Goal: Task Accomplishment & Management: Manage account settings

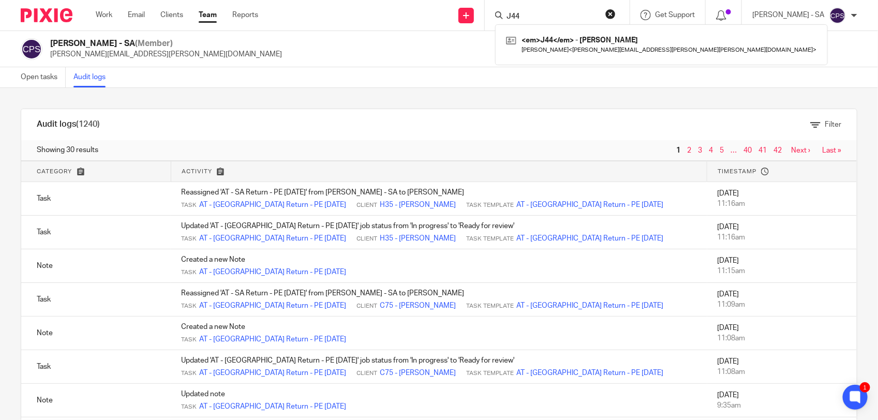
click at [616, 13] on button "reset" at bounding box center [610, 14] width 10 height 10
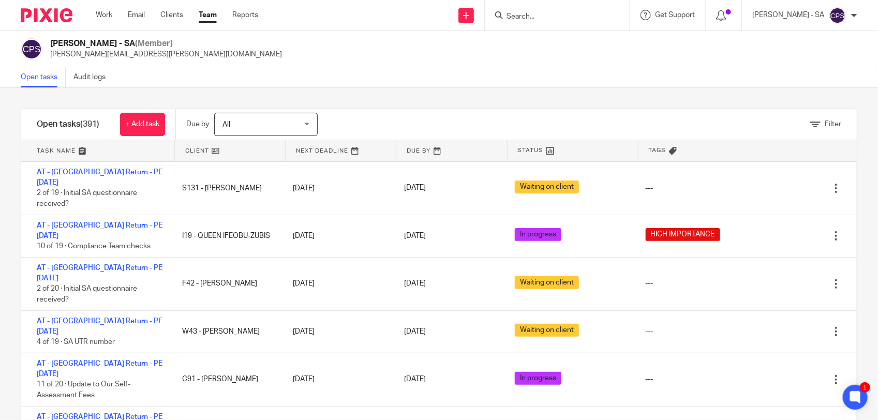
scroll to position [65, 0]
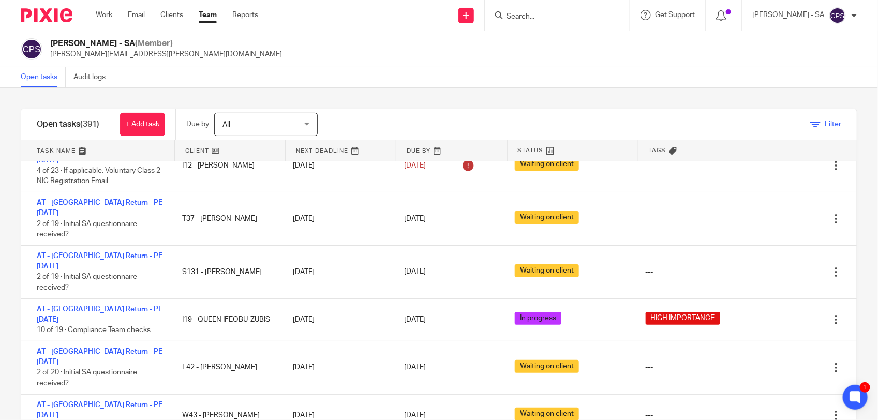
click at [810, 120] on icon at bounding box center [815, 125] width 10 height 10
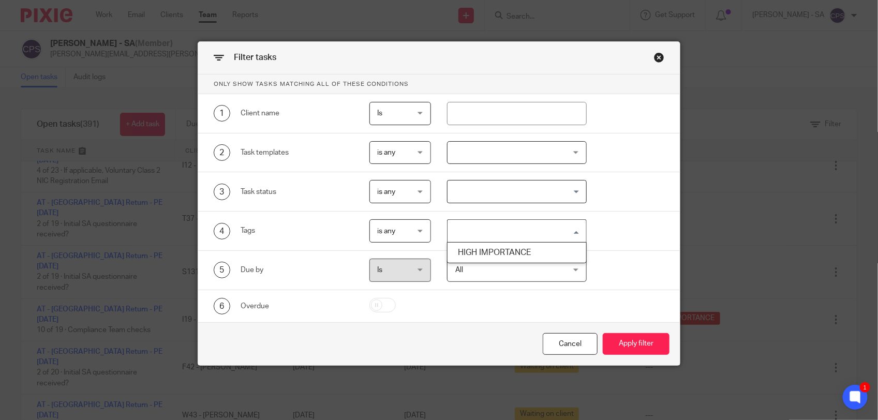
click at [485, 229] on input "Search for option" at bounding box center [515, 231] width 132 height 18
click at [484, 251] on li "HIGH IMPORTANCE" at bounding box center [517, 252] width 139 height 15
click at [634, 340] on button "Apply filter" at bounding box center [636, 344] width 67 height 22
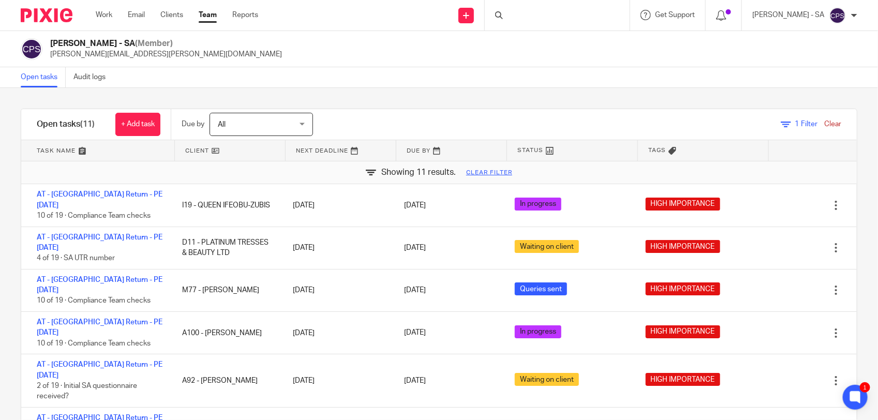
click at [824, 121] on link "Clear" at bounding box center [832, 124] width 17 height 7
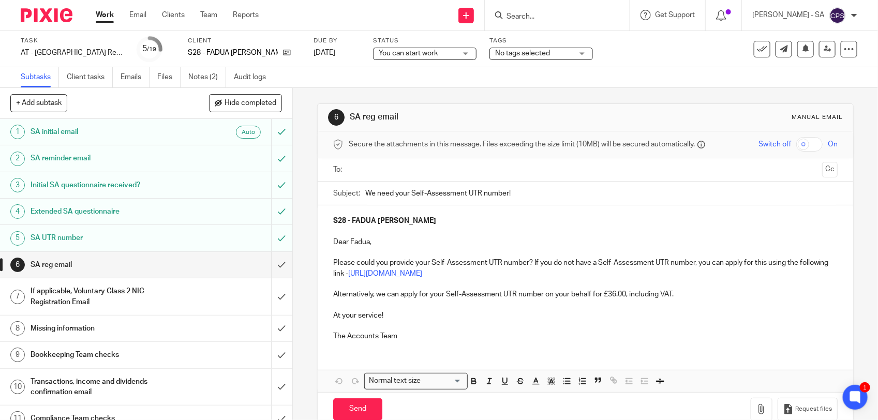
click at [521, 14] on input "Search" at bounding box center [552, 16] width 93 height 9
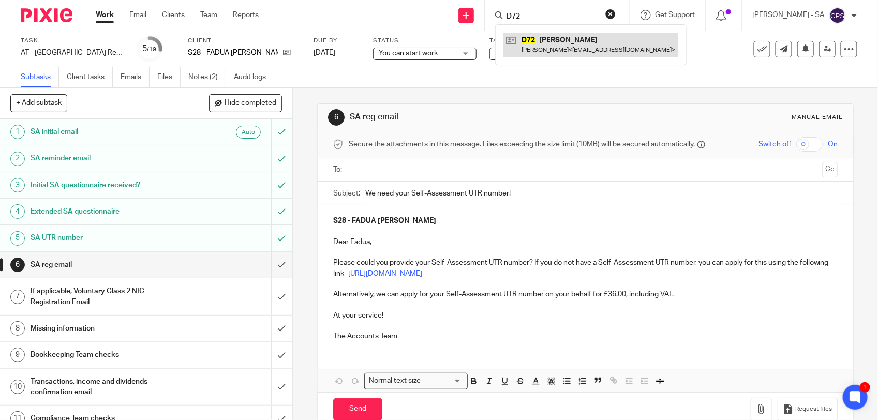
type input "D72"
click at [573, 48] on link at bounding box center [590, 45] width 175 height 24
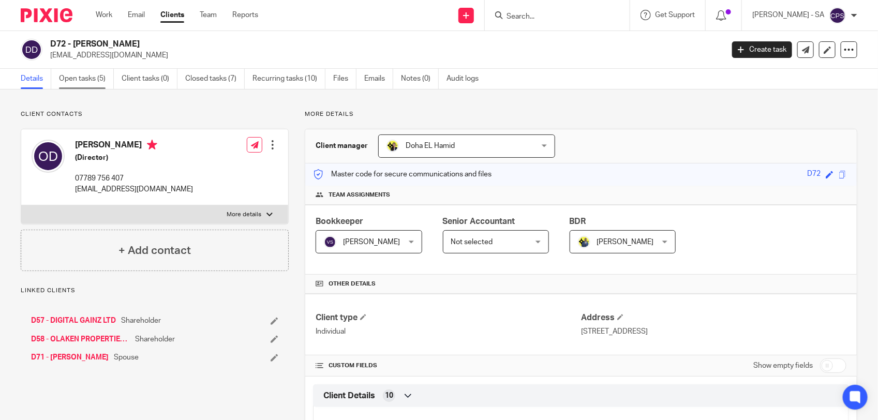
click at [83, 79] on link "Open tasks (5)" at bounding box center [86, 79] width 55 height 20
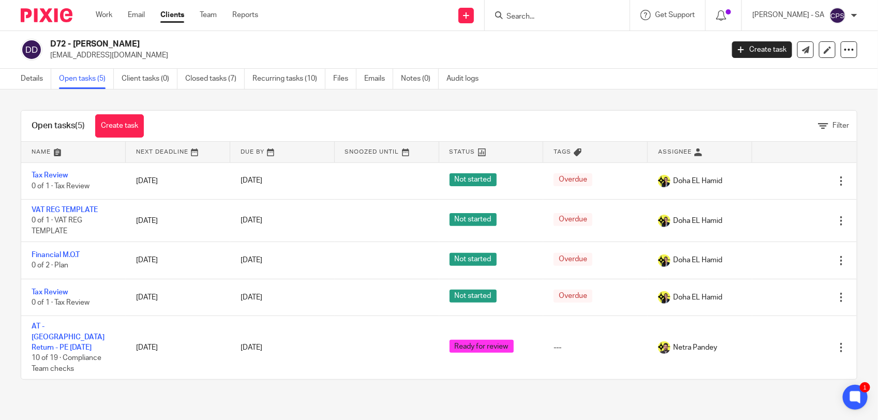
click at [518, 10] on form at bounding box center [561, 15] width 110 height 13
click at [521, 17] on input "Search" at bounding box center [552, 16] width 93 height 9
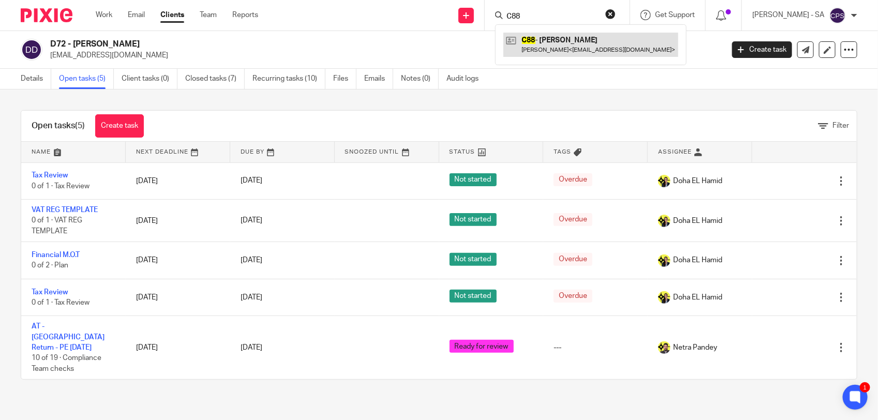
type input "C88"
click at [557, 42] on link at bounding box center [590, 45] width 175 height 24
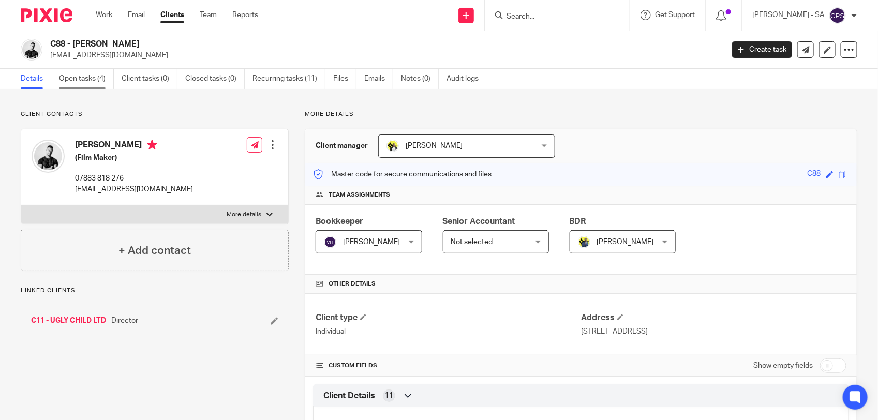
click at [88, 80] on link "Open tasks (4)" at bounding box center [86, 79] width 55 height 20
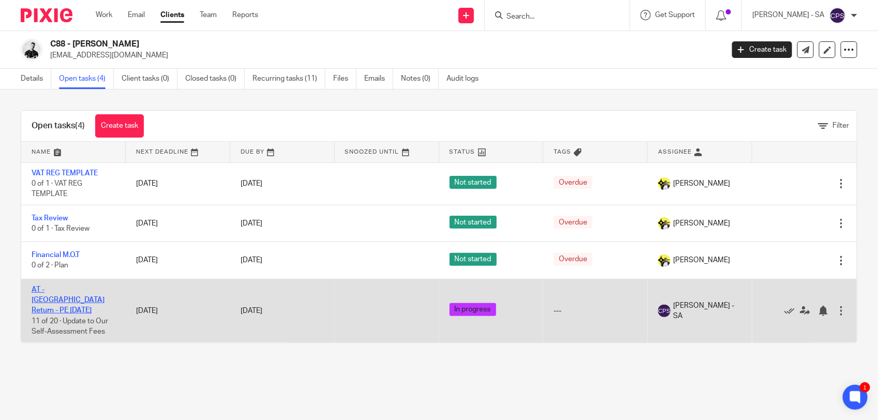
click at [87, 288] on link "AT - [GEOGRAPHIC_DATA] Return - PE [DATE]" at bounding box center [68, 300] width 73 height 28
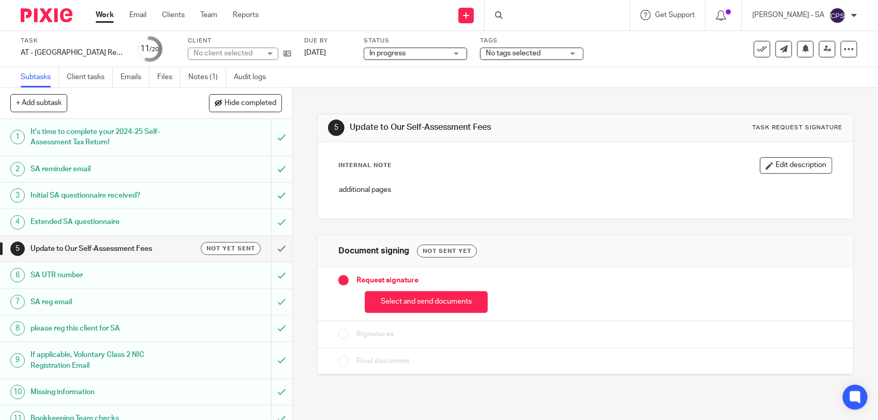
scroll to position [275, 0]
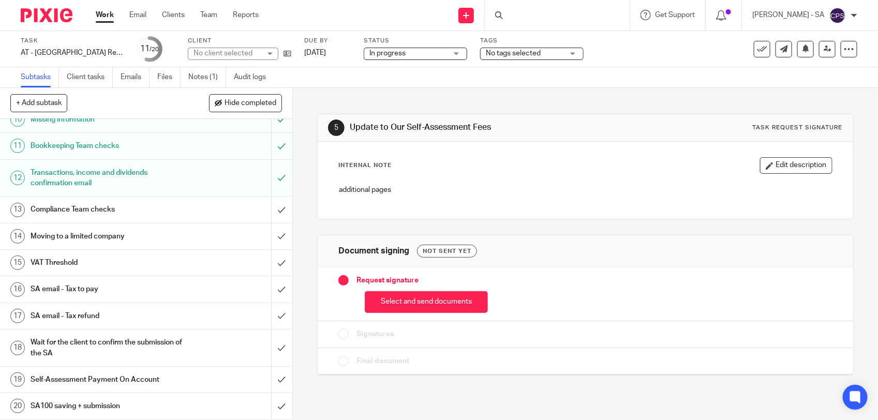
click at [99, 280] on link "16 SA email - Tax to pay" at bounding box center [135, 289] width 271 height 26
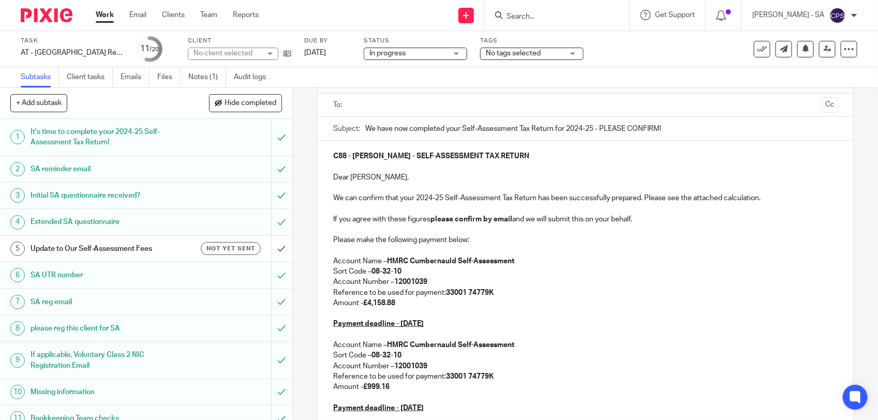
scroll to position [129, 0]
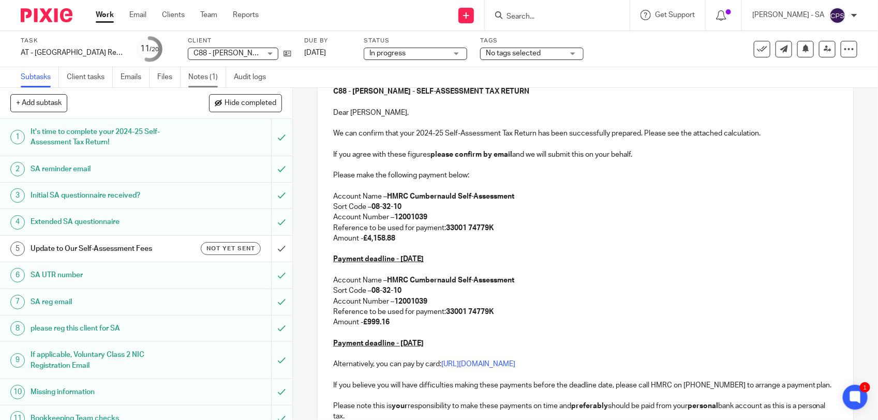
click at [204, 81] on link "Notes (1)" at bounding box center [207, 77] width 38 height 20
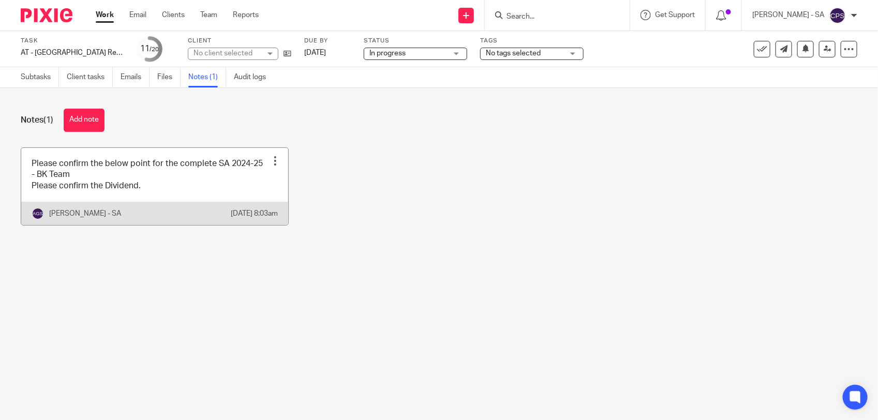
click at [169, 189] on link at bounding box center [154, 186] width 267 height 77
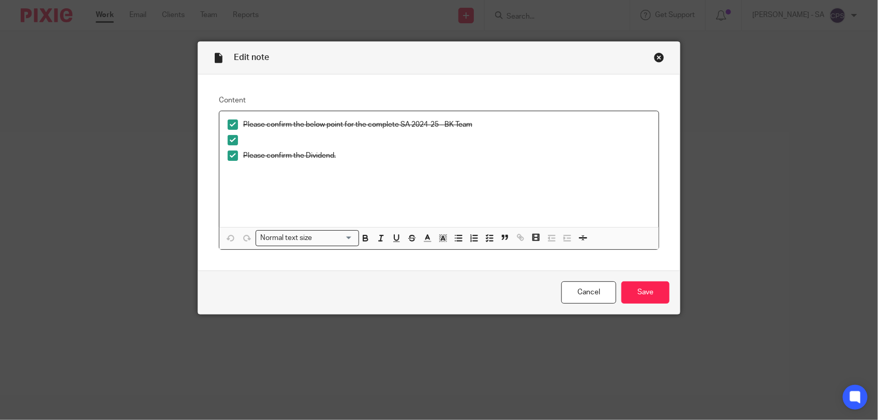
click at [654, 58] on div "Close this dialog window" at bounding box center [659, 57] width 10 height 10
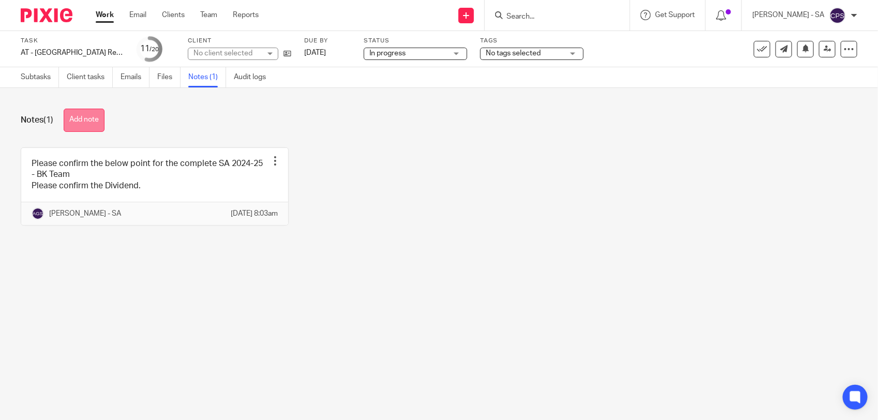
click at [94, 126] on button "Add note" at bounding box center [84, 120] width 41 height 23
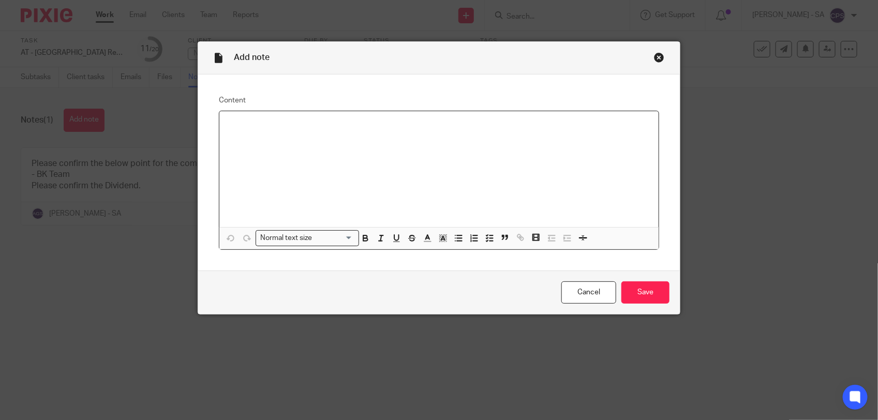
paste div
click at [260, 128] on p "Please check SA and send to the client." at bounding box center [439, 125] width 423 height 10
drag, startPoint x: 224, startPoint y: 122, endPoint x: 361, endPoint y: 122, distance: 137.1
click at [361, 122] on p "Please review SA and send to the client." at bounding box center [439, 125] width 423 height 10
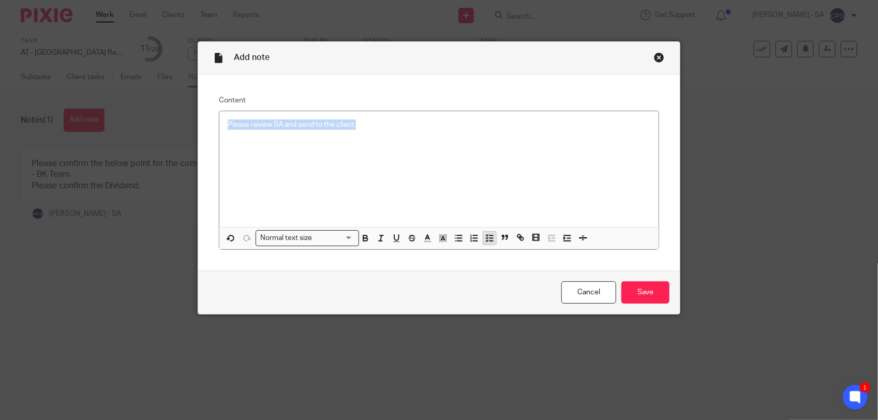
click at [486, 236] on icon "button" at bounding box center [489, 237] width 9 height 9
click at [410, 141] on p at bounding box center [439, 140] width 423 height 10
click at [637, 291] on input "Save" at bounding box center [645, 292] width 48 height 22
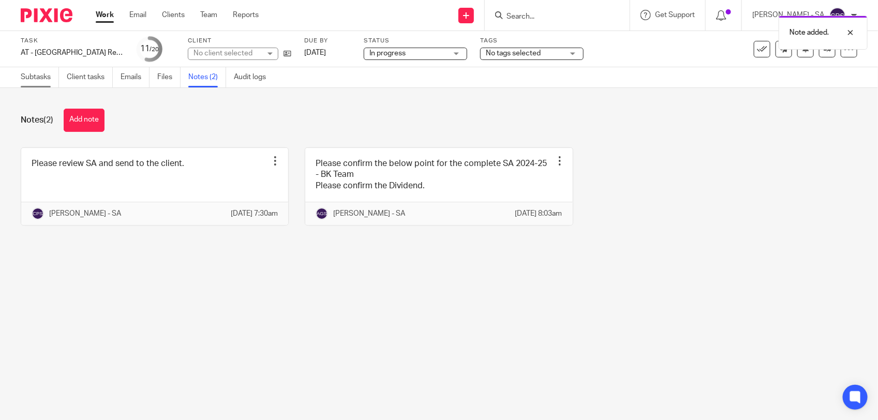
click at [32, 78] on link "Subtasks" at bounding box center [40, 77] width 38 height 20
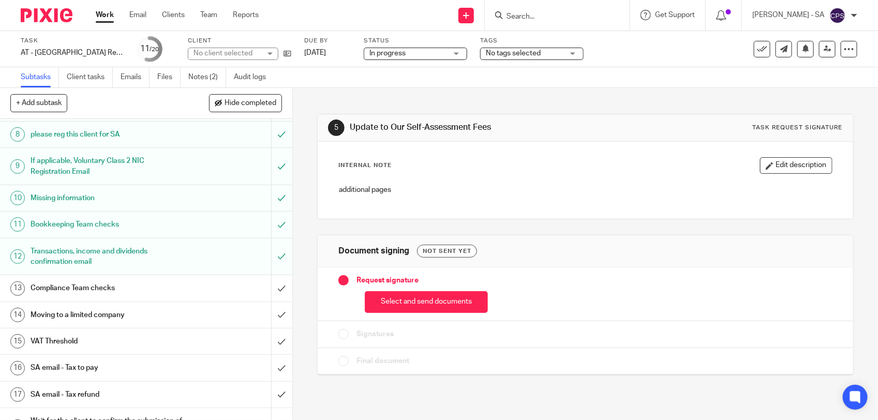
scroll to position [259, 0]
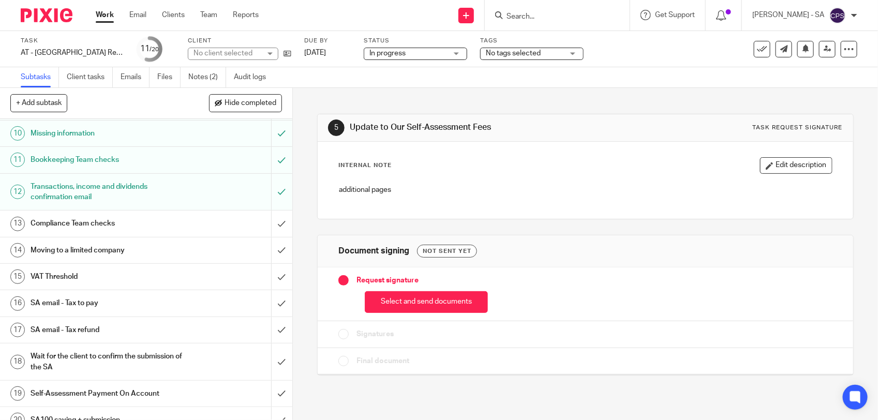
click at [119, 303] on h1 "SA email - Tax to pay" at bounding box center [108, 303] width 154 height 16
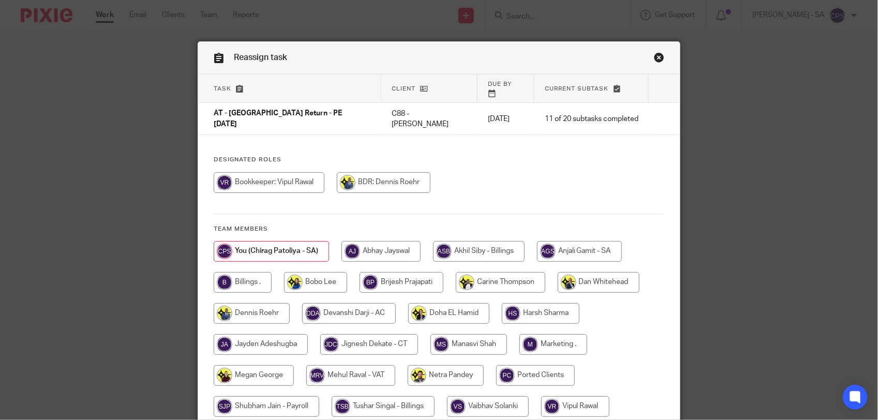
scroll to position [109, 0]
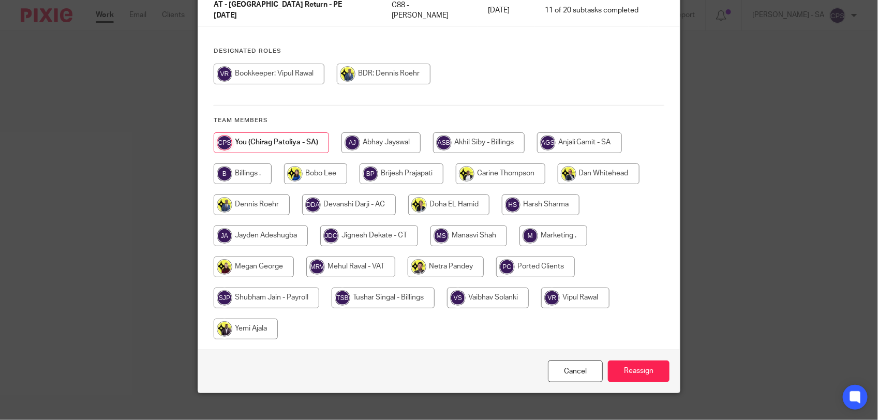
click at [435, 257] on input "radio" at bounding box center [446, 267] width 76 height 21
radio input "true"
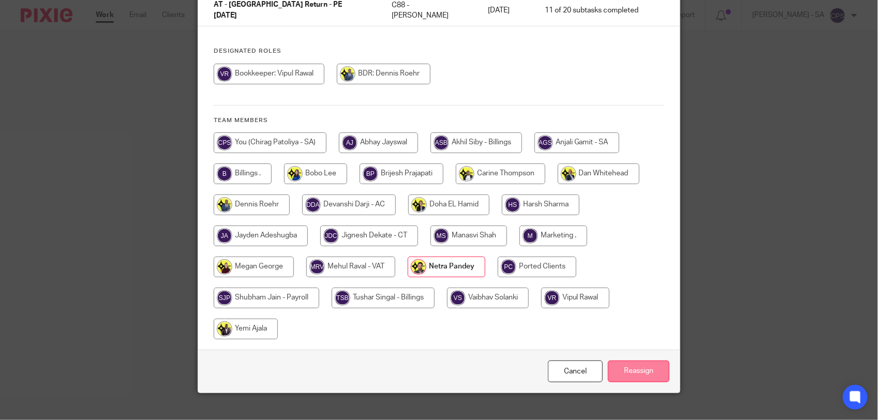
click at [623, 361] on input "Reassign" at bounding box center [639, 372] width 62 height 22
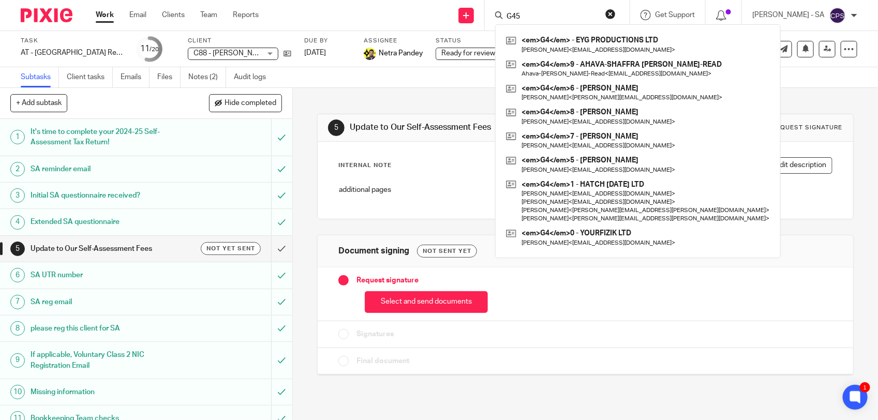
type input "G45"
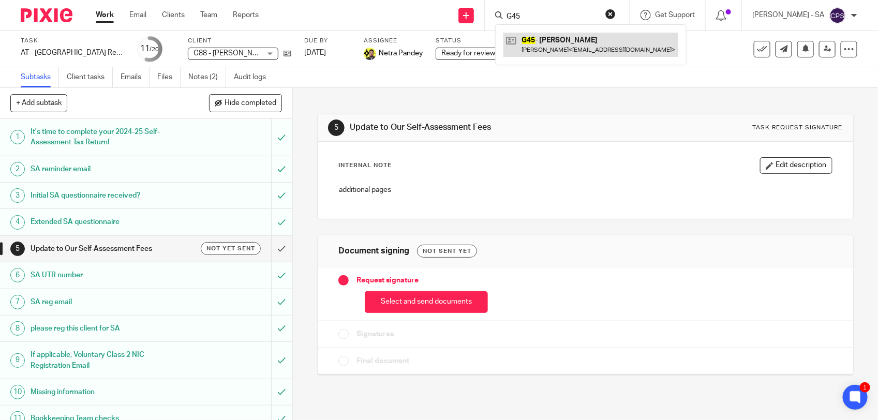
click at [559, 45] on link at bounding box center [590, 45] width 175 height 24
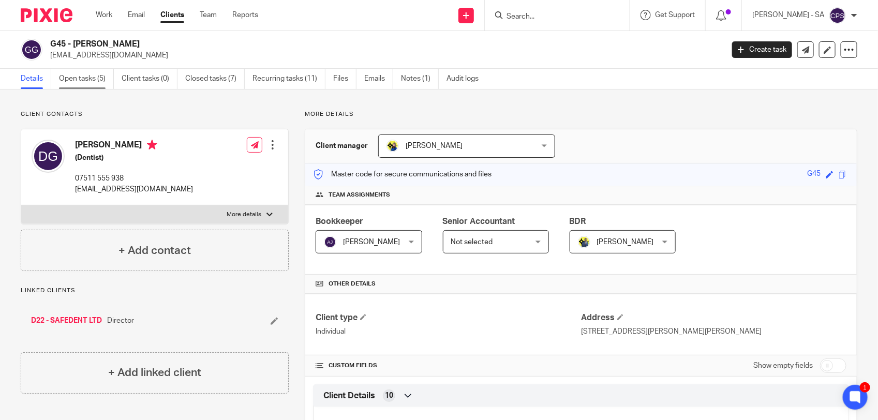
click at [83, 76] on link "Open tasks (5)" at bounding box center [86, 79] width 55 height 20
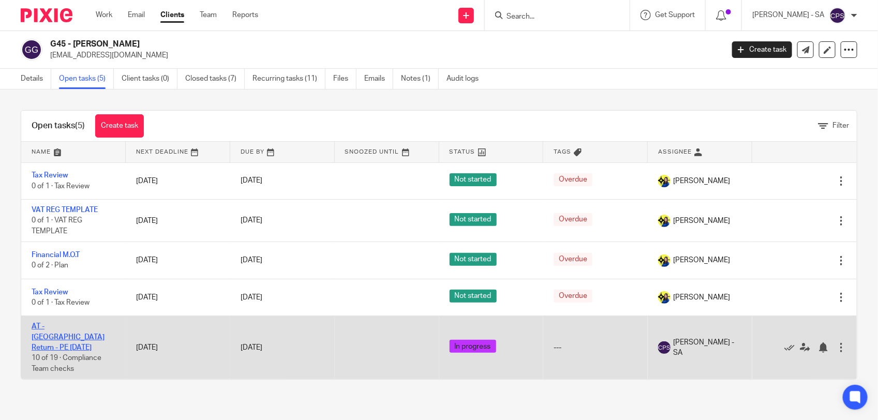
click at [61, 325] on link "AT - [GEOGRAPHIC_DATA] Return - PE [DATE]" at bounding box center [68, 337] width 73 height 28
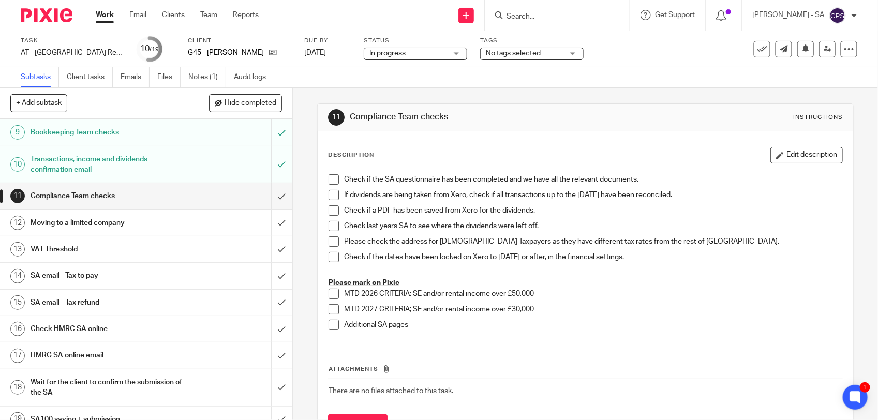
scroll to position [238, 0]
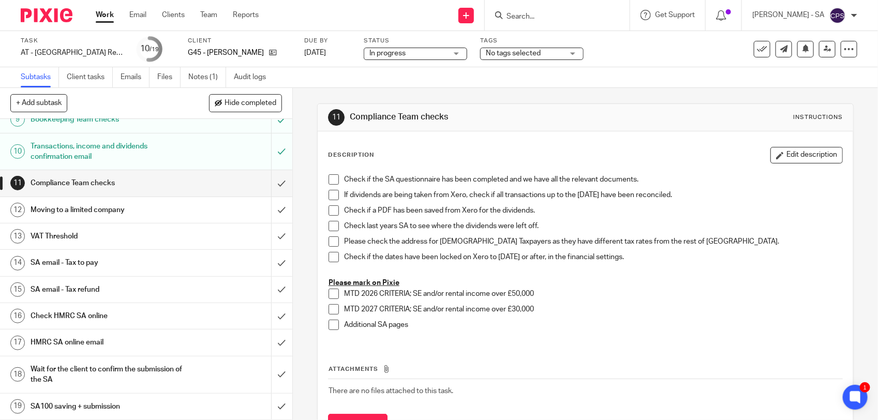
click at [123, 260] on h1 "SA email - Tax to pay" at bounding box center [108, 263] width 154 height 16
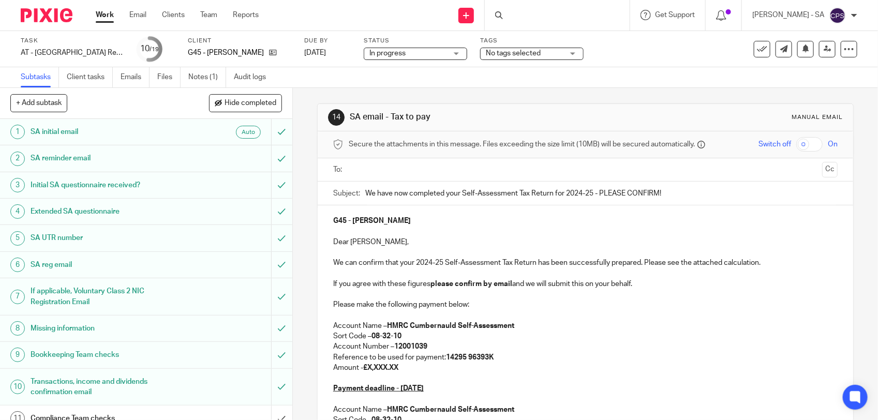
scroll to position [129, 0]
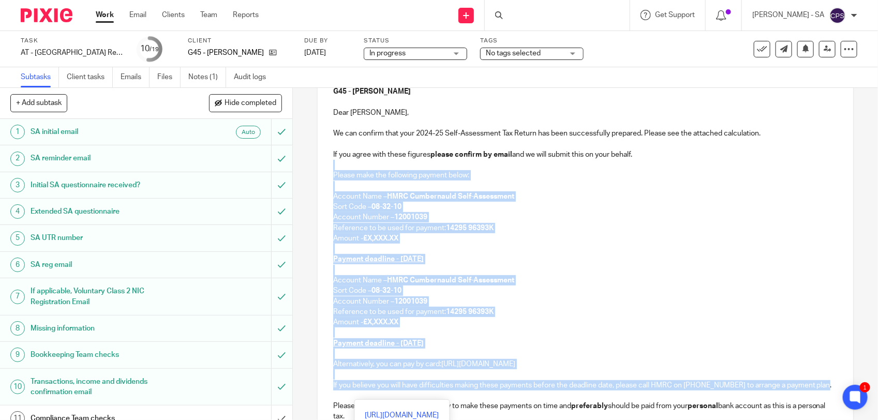
drag, startPoint x: 330, startPoint y: 169, endPoint x: 347, endPoint y: 399, distance: 230.9
click at [347, 399] on div "G45 - [PERSON_NAME] Dear [PERSON_NAME], We can confirm that your 2024-25 Self-A…" at bounding box center [586, 295] width 536 height 438
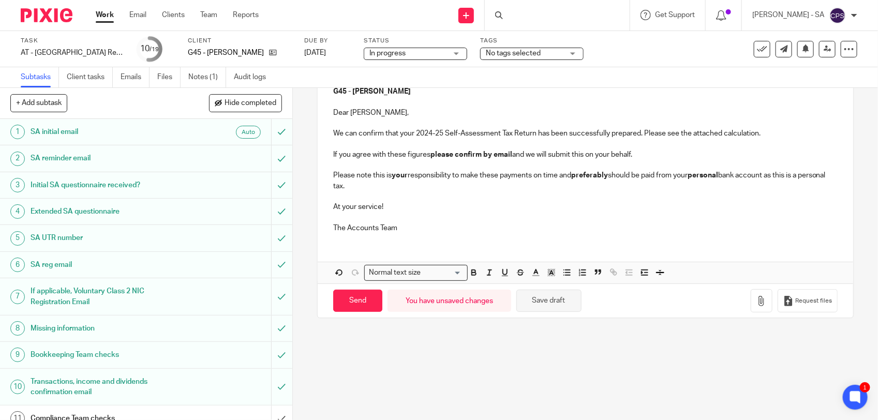
click at [534, 308] on button "Save draft" at bounding box center [548, 301] width 65 height 22
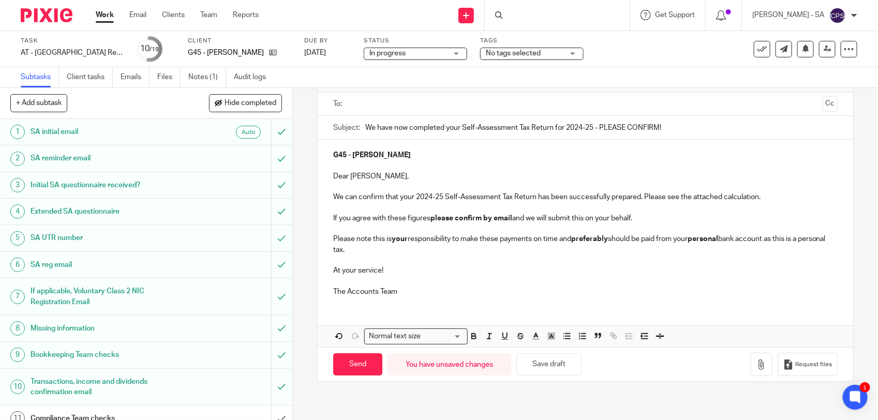
scroll to position [153, 0]
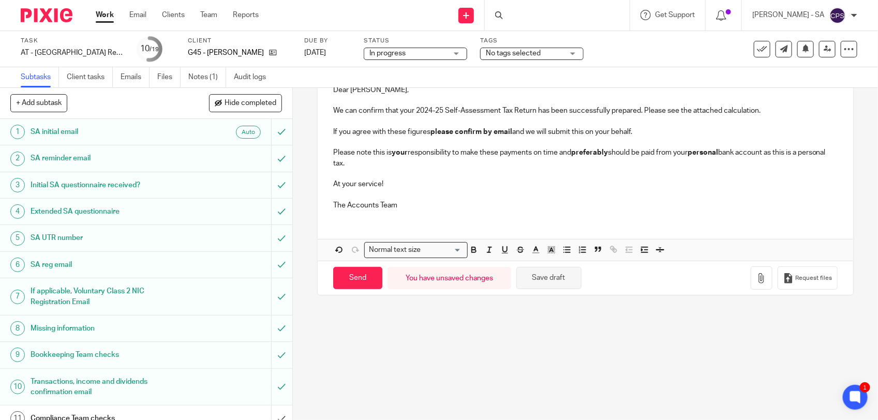
click at [533, 280] on button "Save draft" at bounding box center [548, 278] width 65 height 22
click at [210, 78] on link "Notes (1)" at bounding box center [207, 77] width 38 height 20
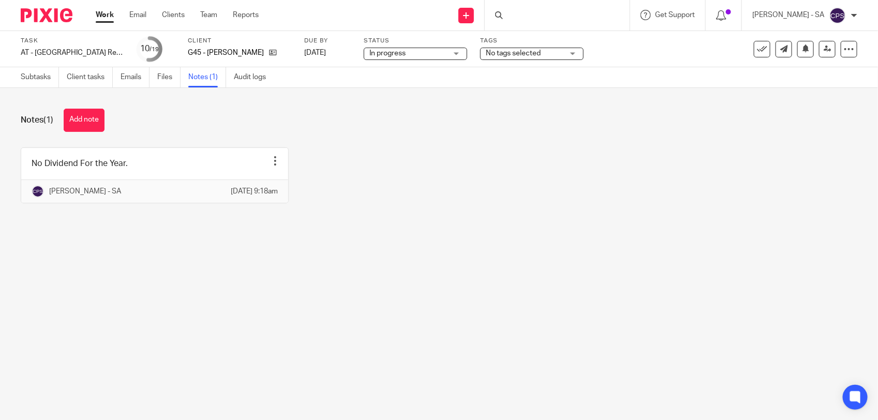
click at [421, 60] on div "In progress In progress" at bounding box center [415, 54] width 103 height 12
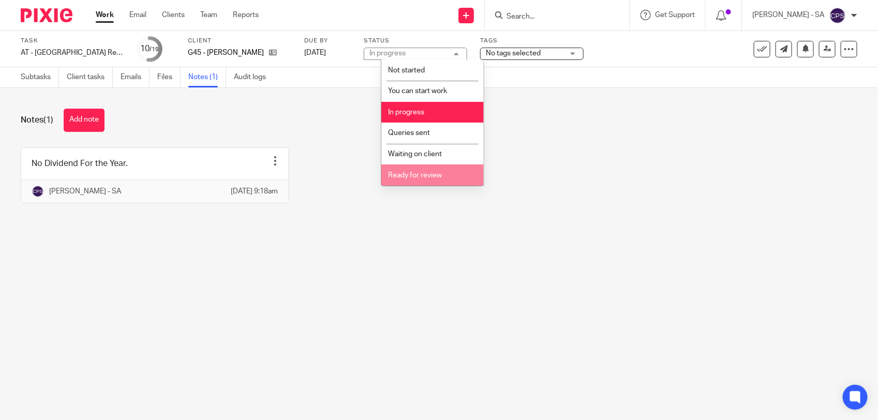
click at [419, 176] on span "Ready for review" at bounding box center [415, 175] width 54 height 7
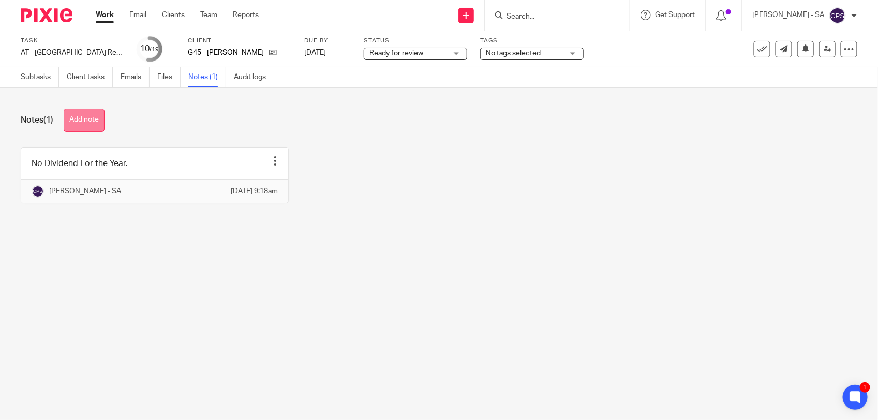
click at [88, 123] on button "Add note" at bounding box center [84, 120] width 41 height 23
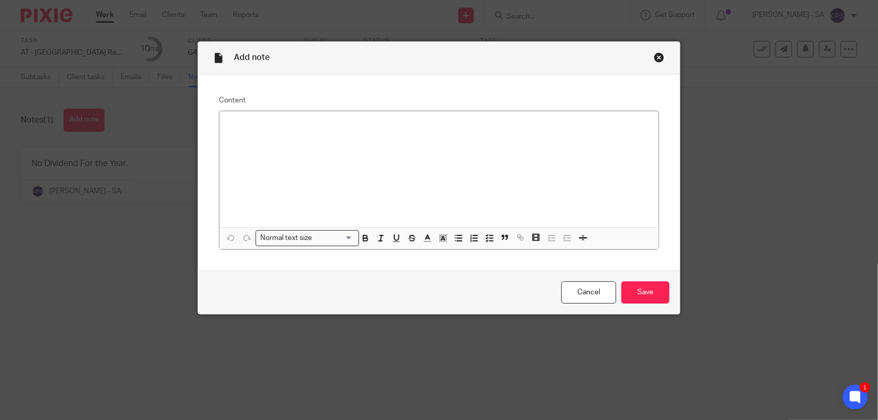
click at [234, 115] on div at bounding box center [438, 169] width 439 height 116
paste div
click at [257, 125] on p "Please check SA and send to the client." at bounding box center [439, 125] width 423 height 10
drag, startPoint x: 220, startPoint y: 127, endPoint x: 380, endPoint y: 129, distance: 159.9
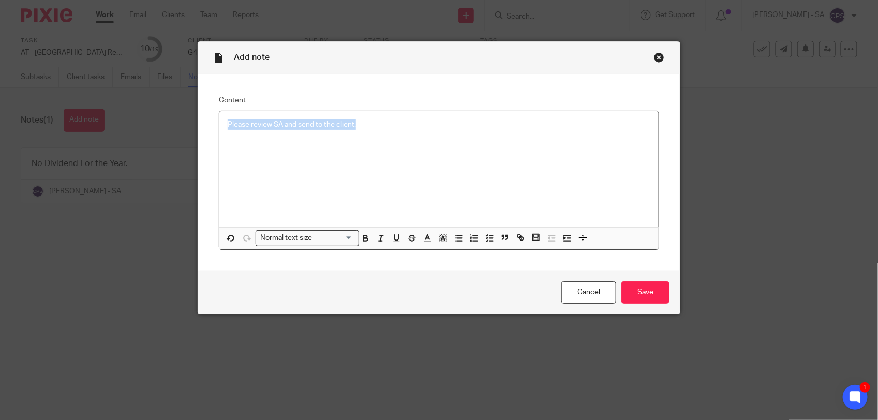
click at [380, 129] on div "Please review SA and send to the client." at bounding box center [438, 169] width 439 height 116
click at [489, 238] on line "button" at bounding box center [490, 238] width 3 height 0
click at [397, 128] on p "Please review SA and send to the client." at bounding box center [446, 125] width 407 height 10
click at [632, 289] on input "Save" at bounding box center [645, 292] width 48 height 22
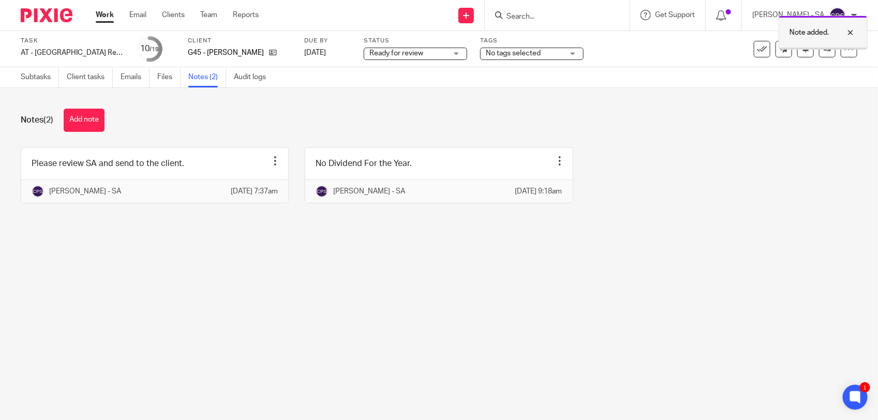
drag, startPoint x: 852, startPoint y: 32, endPoint x: 846, endPoint y: 41, distance: 11.1
click at [852, 32] on div at bounding box center [843, 32] width 28 height 12
click at [779, 194] on div "Please review SA and send to the client. Edit note Delete note [PERSON_NAME] - …" at bounding box center [431, 182] width 853 height 71
click at [24, 79] on link "Subtasks" at bounding box center [40, 77] width 38 height 20
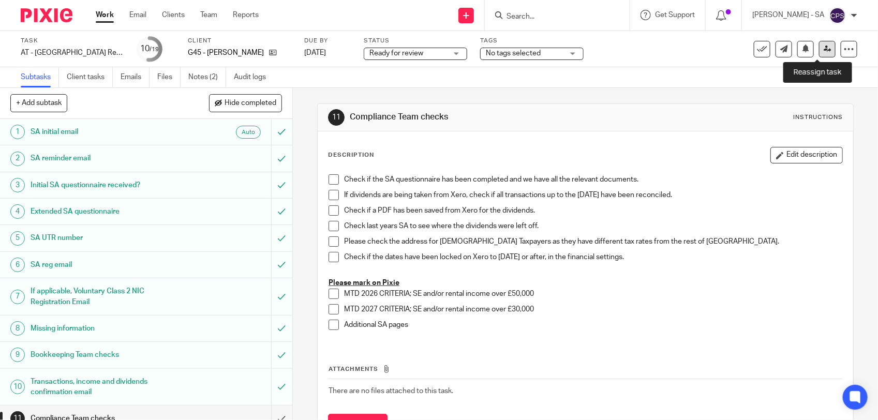
click at [824, 52] on icon at bounding box center [828, 49] width 8 height 8
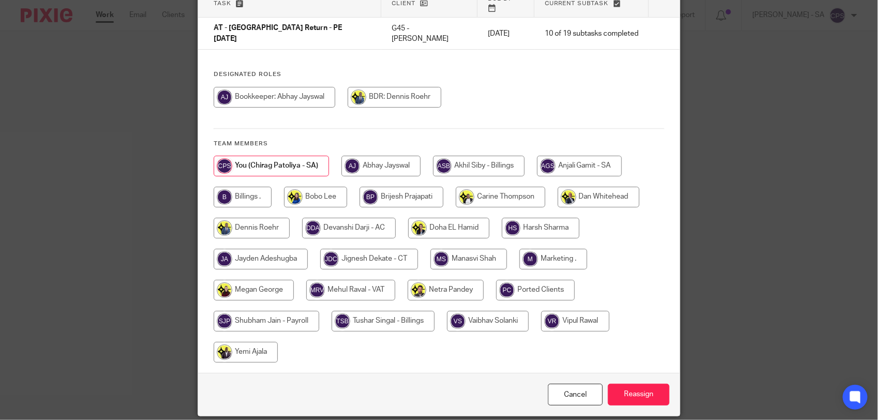
scroll to position [109, 0]
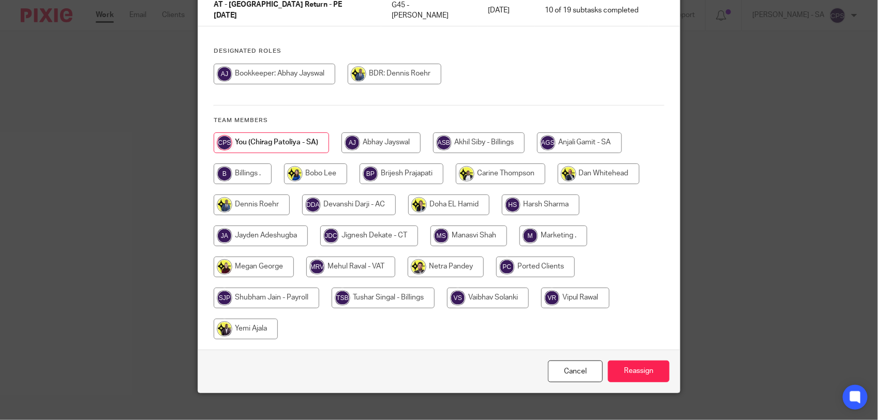
click at [442, 257] on input "radio" at bounding box center [446, 267] width 76 height 21
radio input "true"
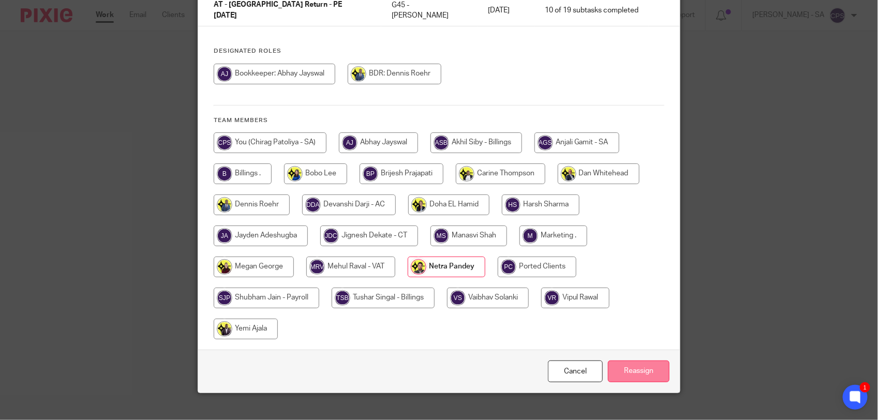
click at [640, 361] on input "Reassign" at bounding box center [639, 372] width 62 height 22
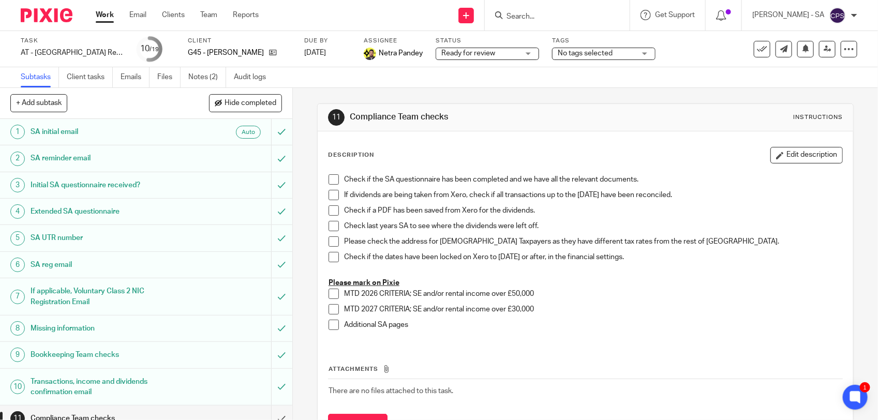
click at [527, 17] on input "Search" at bounding box center [552, 16] width 93 height 9
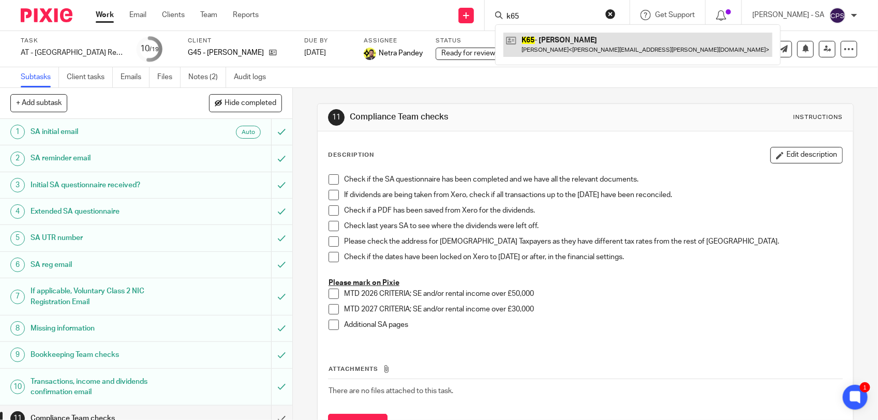
type input "k65"
click at [601, 52] on link at bounding box center [637, 45] width 269 height 24
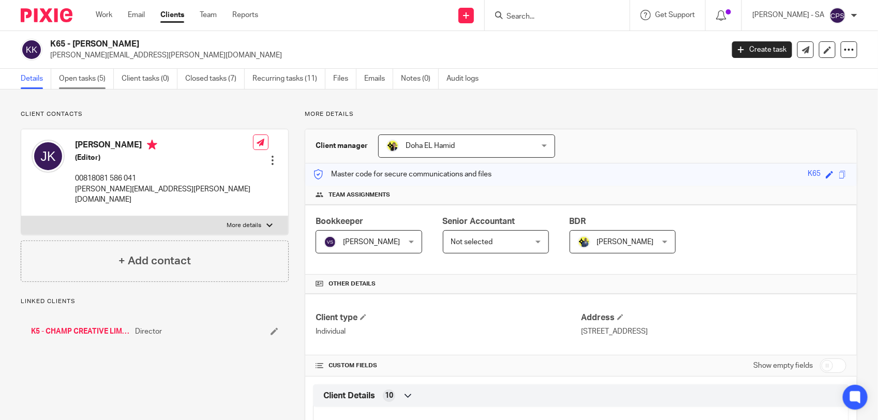
click at [79, 81] on link "Open tasks (5)" at bounding box center [86, 79] width 55 height 20
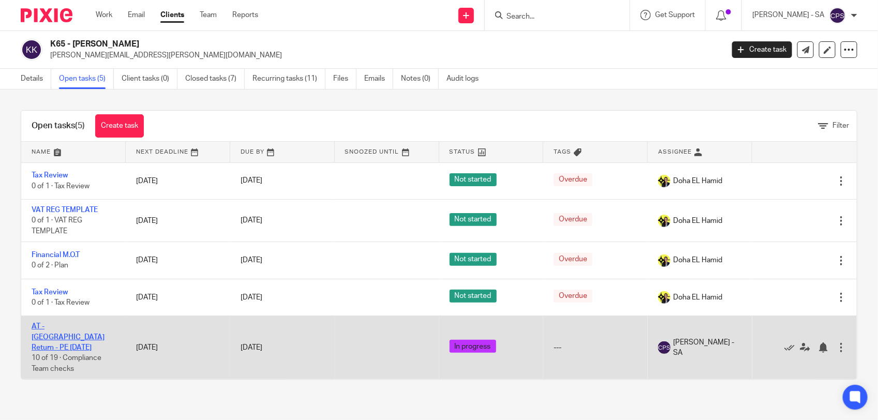
click at [73, 326] on link "AT - [GEOGRAPHIC_DATA] Return - PE [DATE]" at bounding box center [68, 337] width 73 height 28
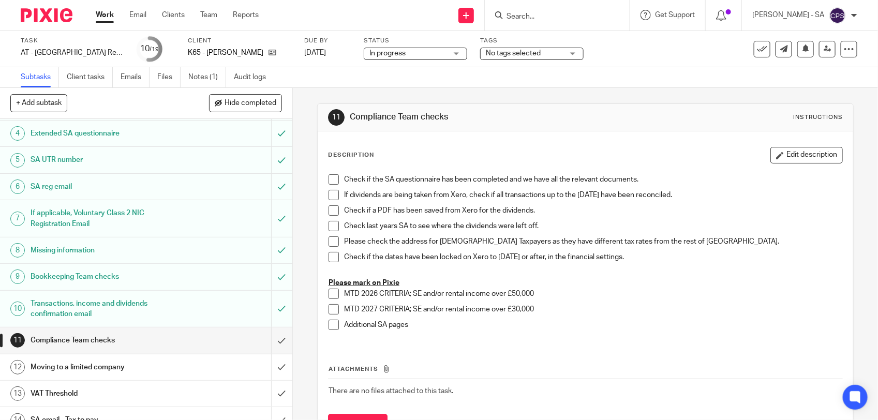
scroll to position [129, 0]
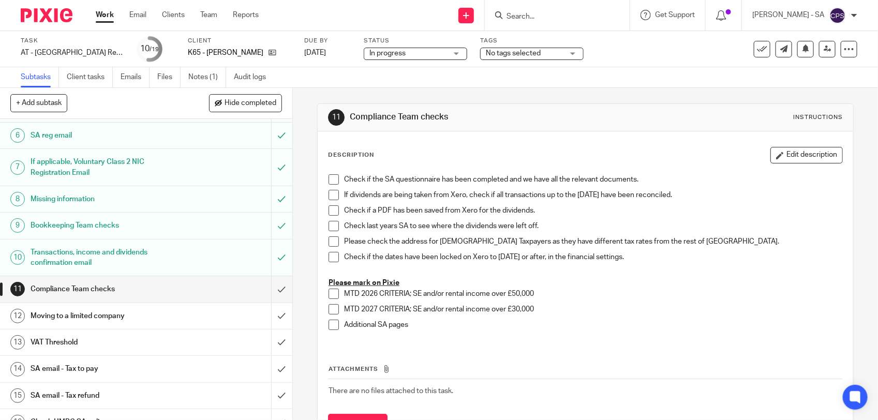
click at [152, 368] on h1 "SA email - Tax to pay" at bounding box center [108, 369] width 154 height 16
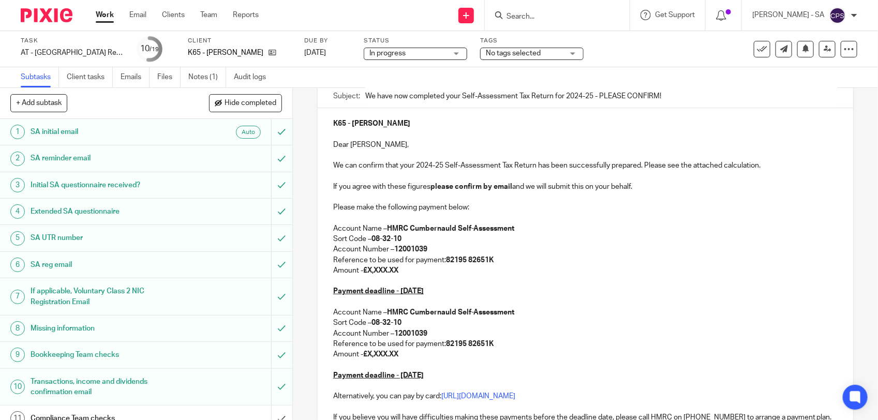
scroll to position [129, 0]
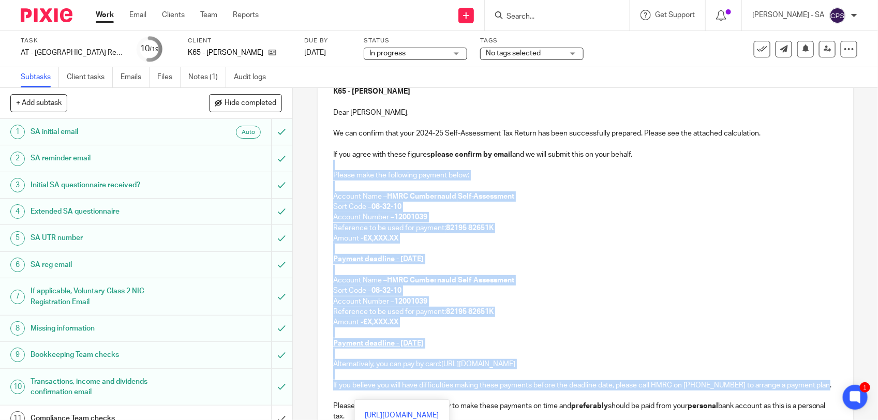
drag, startPoint x: 330, startPoint y: 166, endPoint x: 350, endPoint y: 399, distance: 233.8
click at [350, 399] on div "K65 - JOANNA KAWECKI Dear Joanna, We can confirm that your 2024-25 Self-Assessm…" at bounding box center [586, 295] width 536 height 438
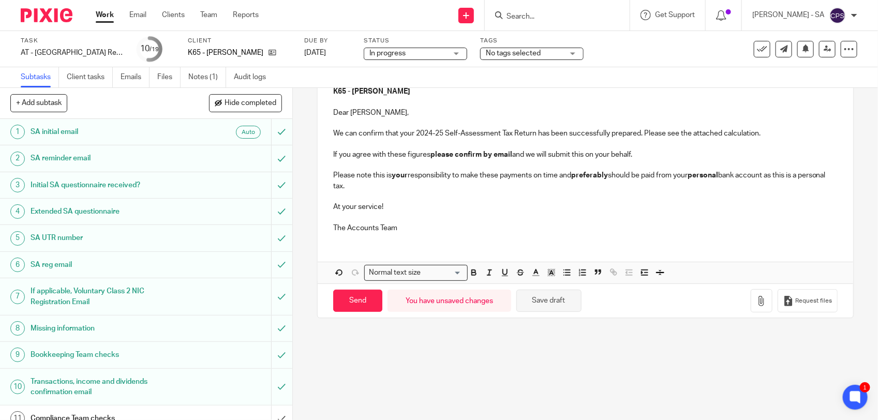
click at [536, 302] on button "Save draft" at bounding box center [548, 301] width 65 height 22
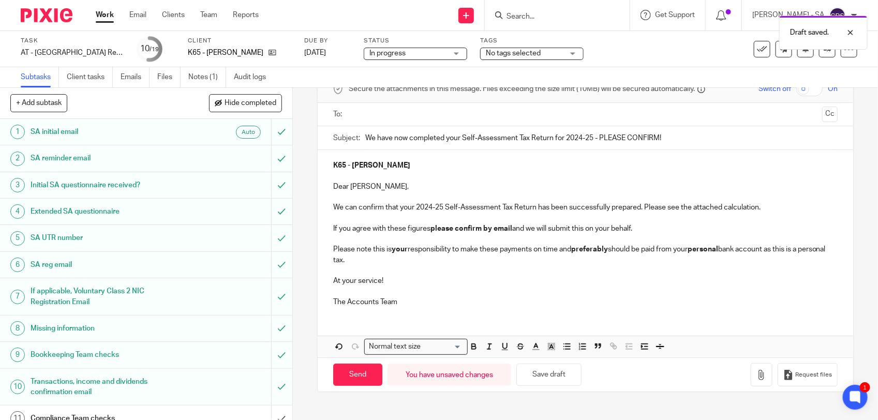
scroll to position [0, 0]
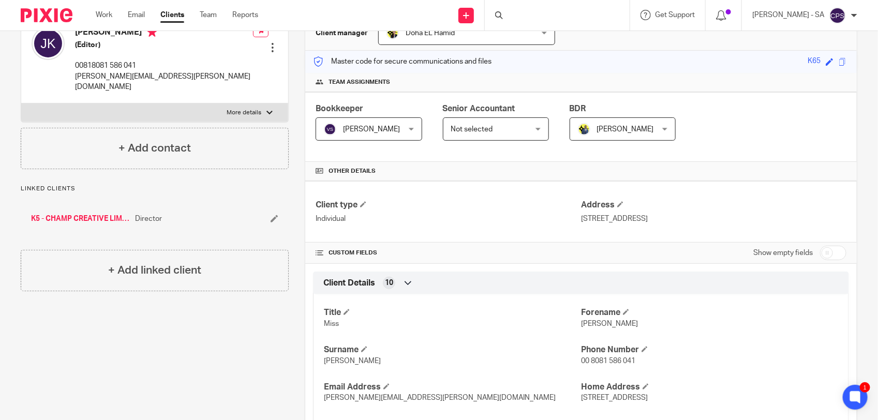
scroll to position [129, 0]
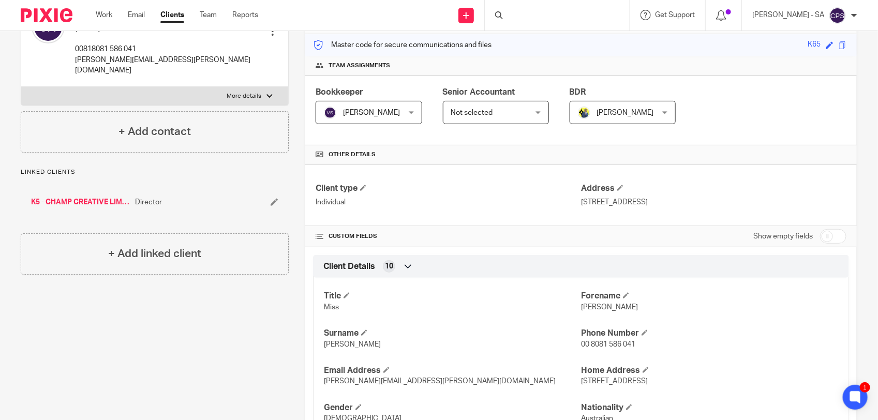
drag, startPoint x: 571, startPoint y: 202, endPoint x: 771, endPoint y: 200, distance: 200.8
click at [771, 200] on div "Client type Individual Address 5-26-1 #206 Kitazawa, Setagaya-Ku 155-0031 Tokyo…" at bounding box center [581, 196] width 552 height 62
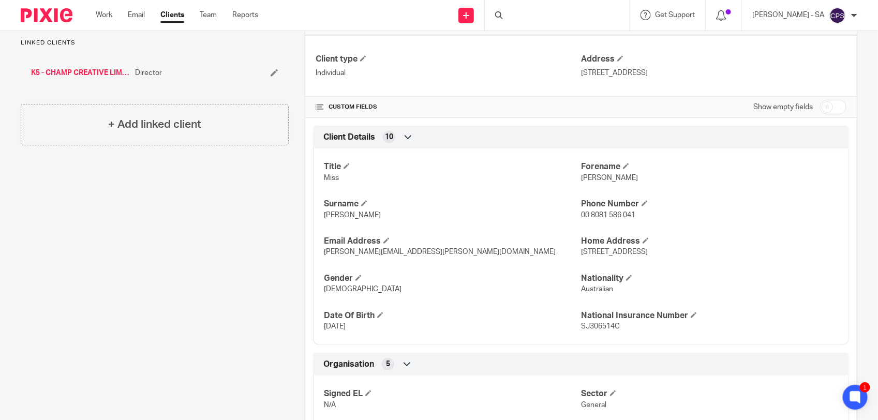
scroll to position [323, 0]
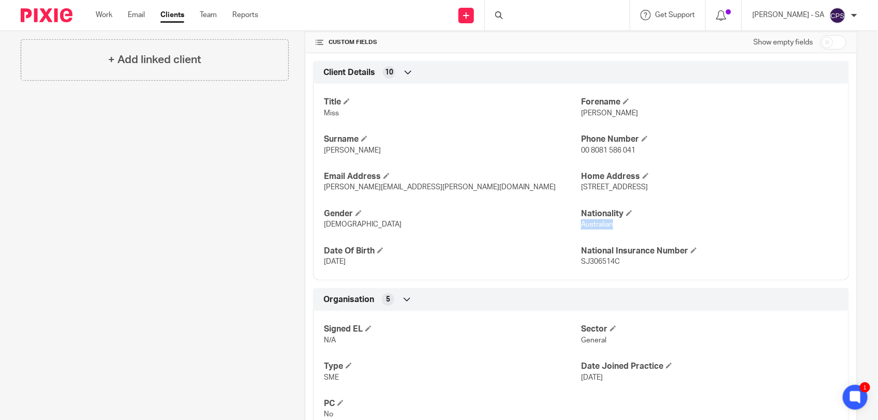
drag, startPoint x: 574, startPoint y: 225, endPoint x: 614, endPoint y: 224, distance: 39.3
click at [614, 224] on p "Australian" at bounding box center [709, 224] width 257 height 10
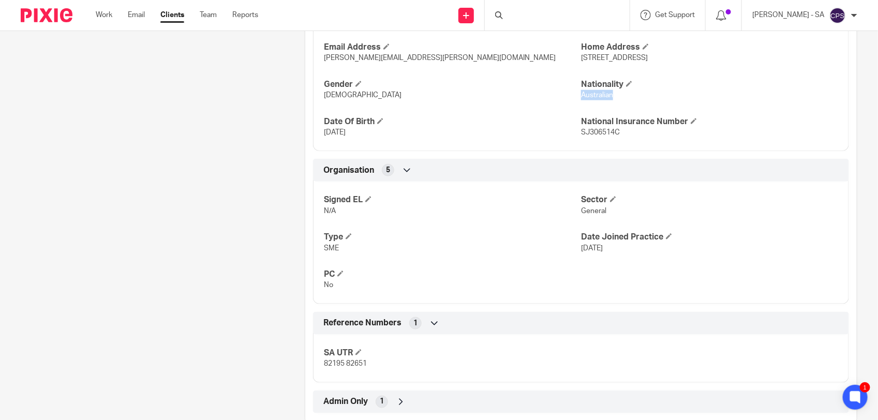
scroll to position [194, 0]
